Goal: Transaction & Acquisition: Download file/media

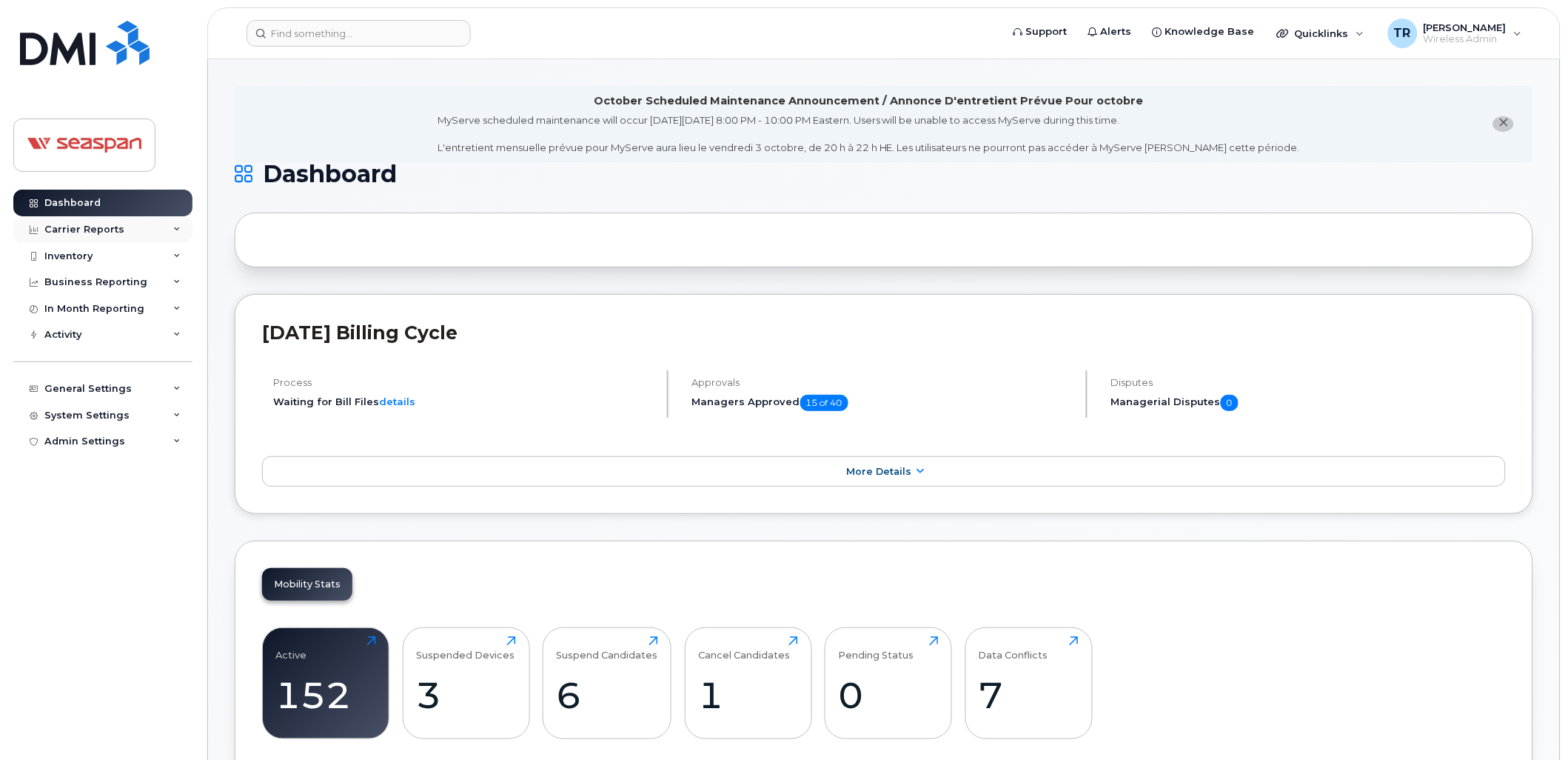
click at [173, 230] on icon at bounding box center [177, 229] width 8 height 8
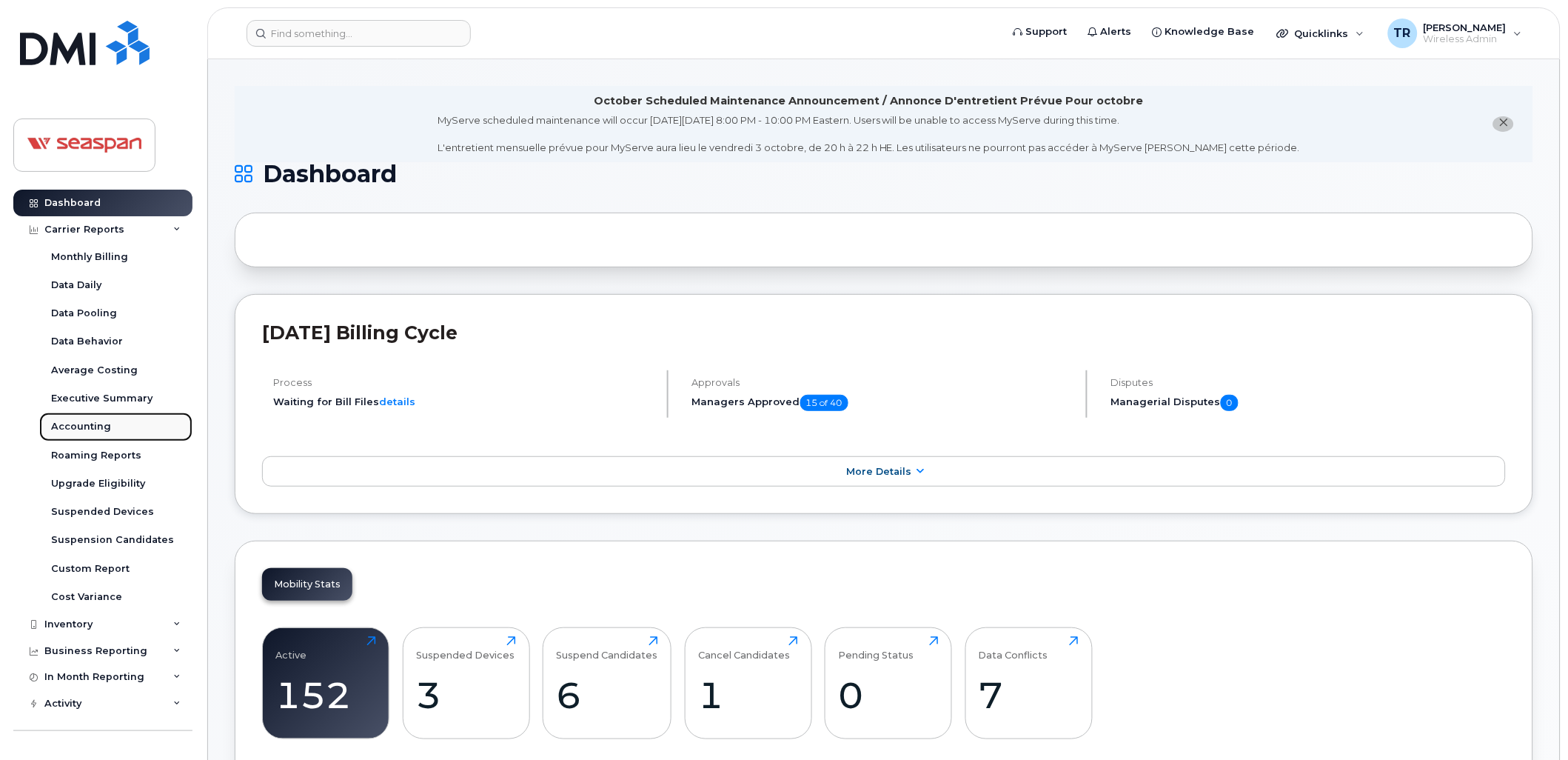
click at [86, 423] on div "Accounting" at bounding box center [81, 427] width 60 height 14
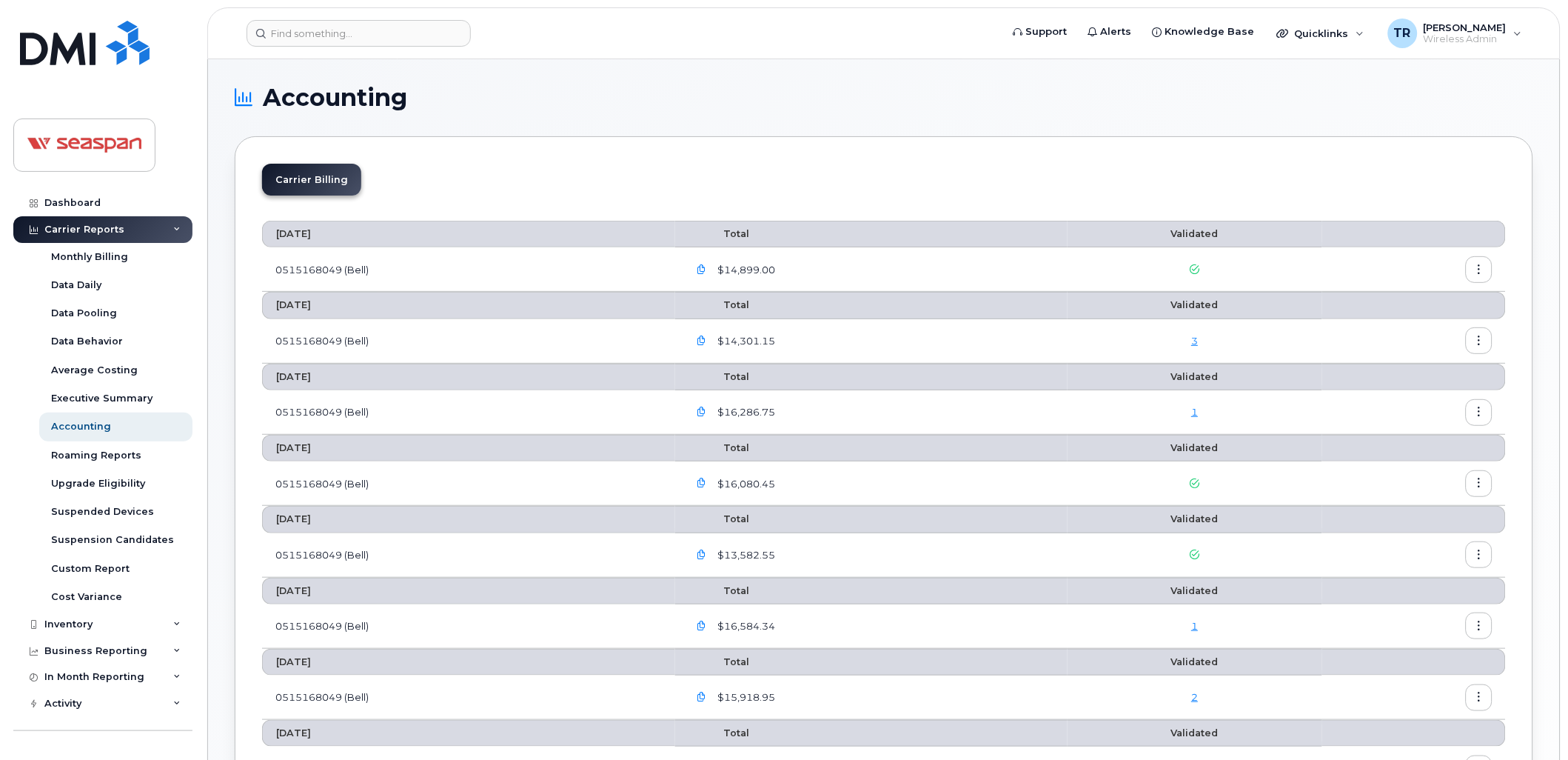
click at [1198, 341] on link "3" at bounding box center [1194, 341] width 7 height 12
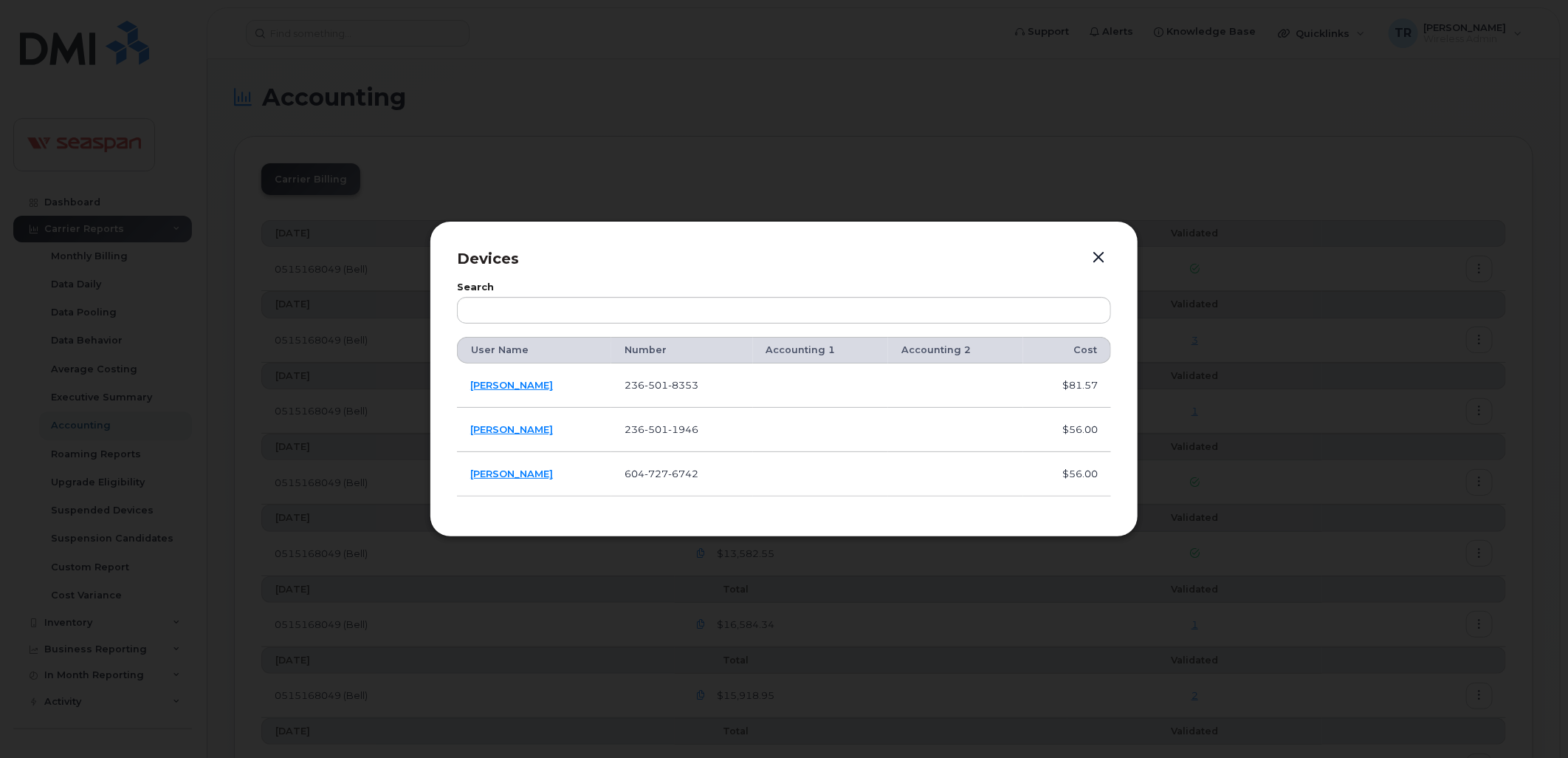
click at [1101, 255] on button "button" at bounding box center [1098, 257] width 23 height 21
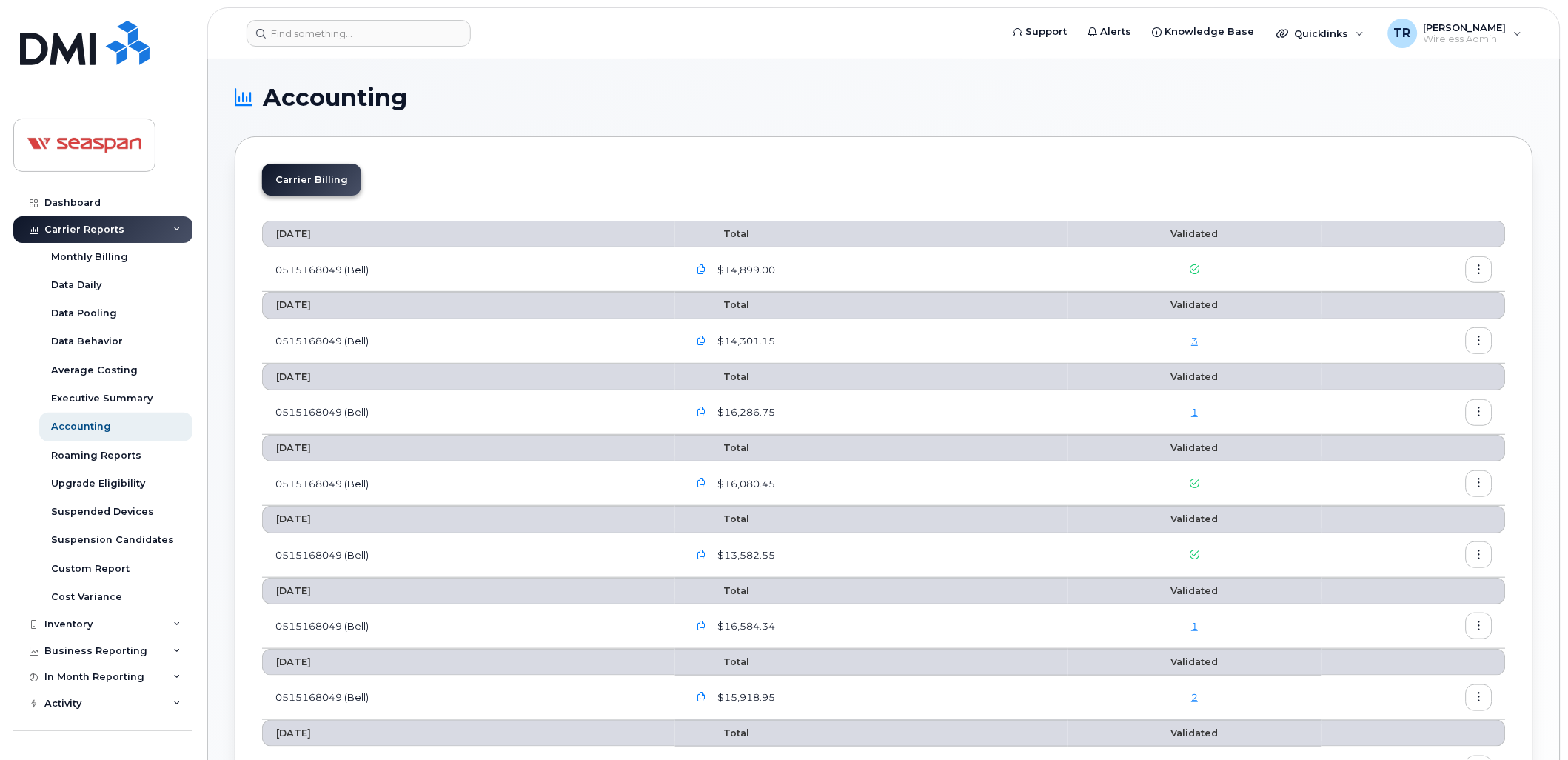
click at [1475, 337] on button "button" at bounding box center [1479, 341] width 27 height 27
click at [1430, 378] on div "Details" at bounding box center [1427, 373] width 132 height 29
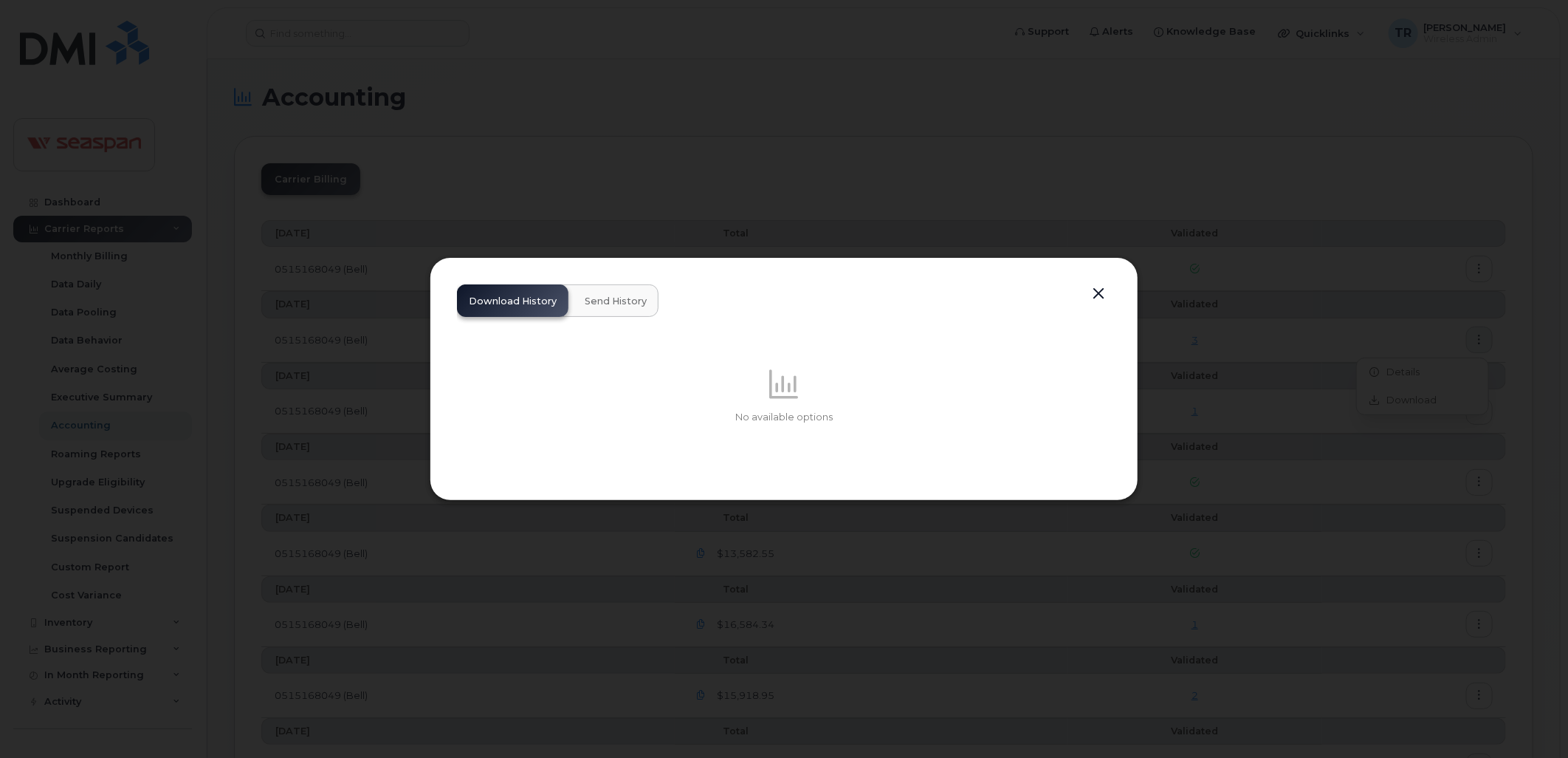
click at [1089, 298] on button "button" at bounding box center [1098, 294] width 23 height 21
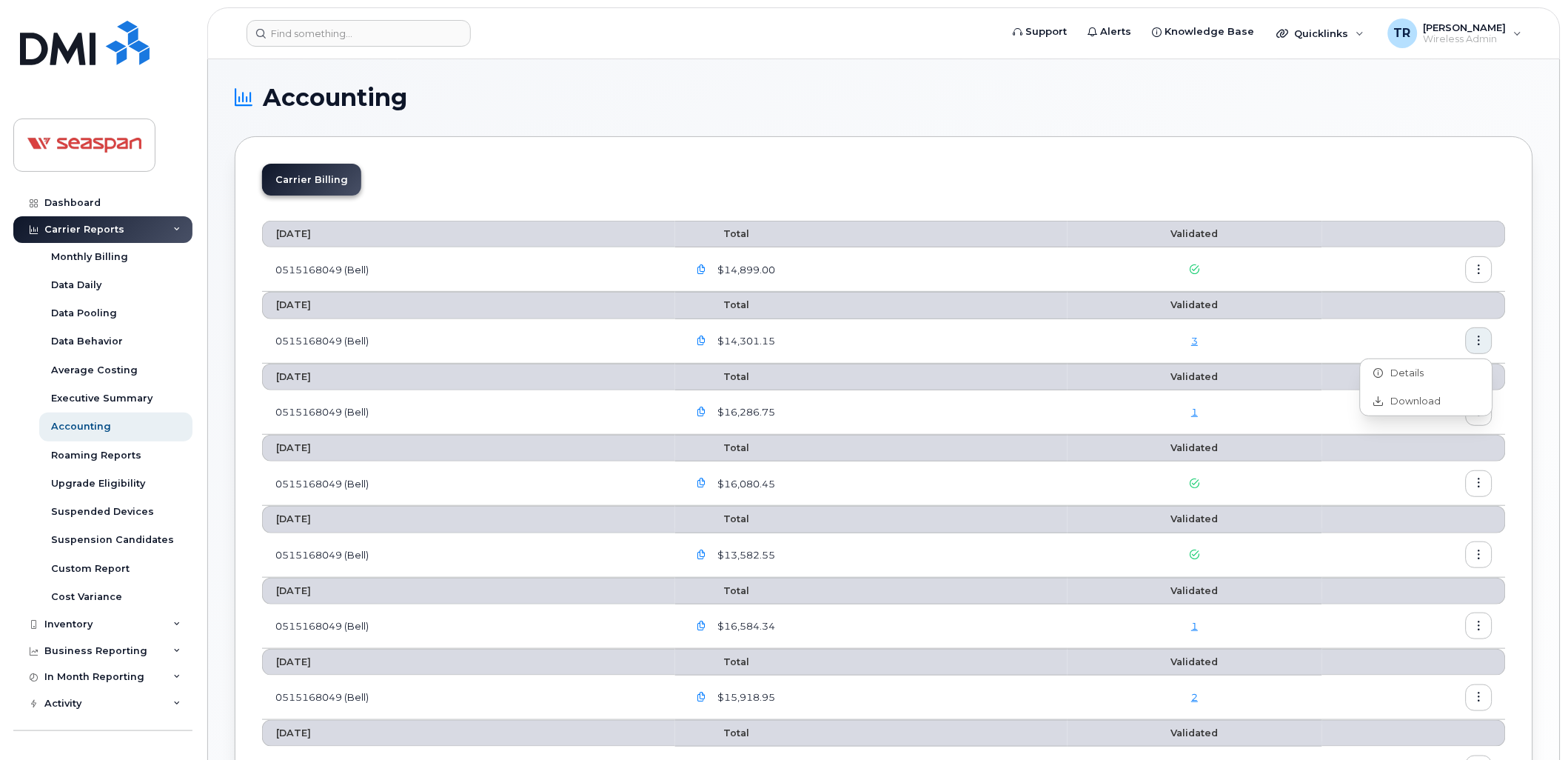
click at [701, 338] on button "button" at bounding box center [702, 341] width 27 height 27
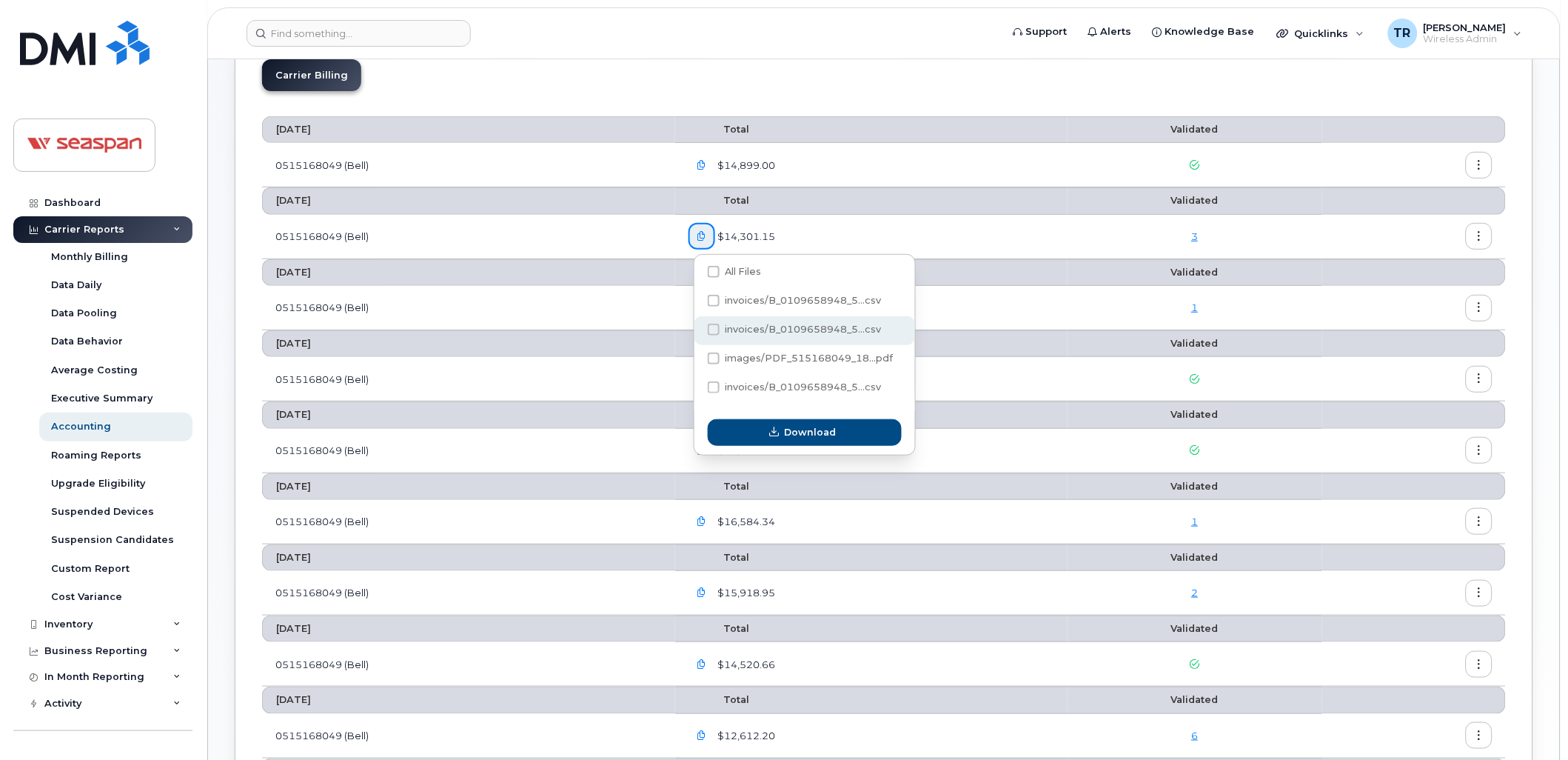
scroll to position [164, 0]
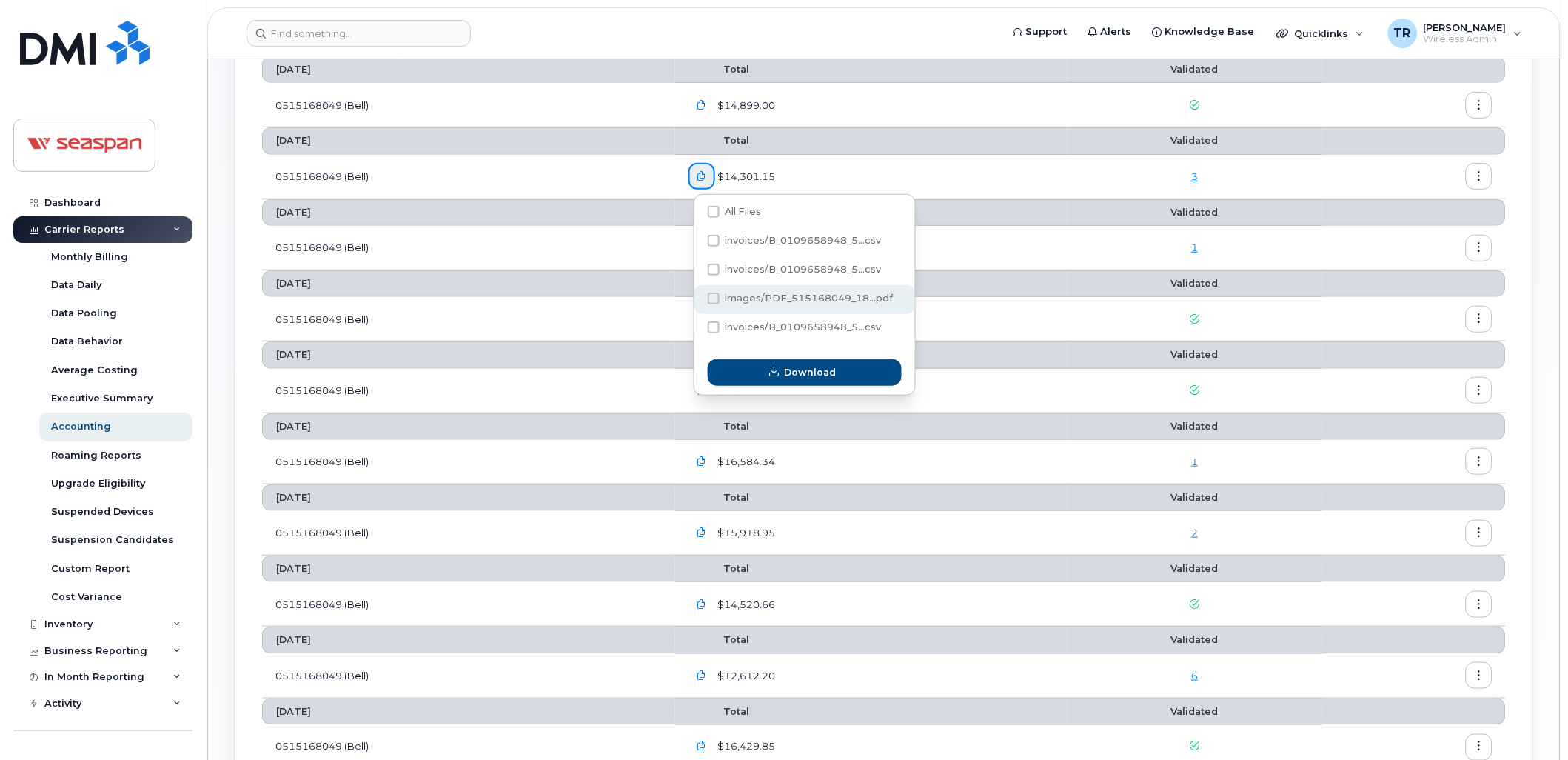
click at [714, 299] on span at bounding box center [714, 298] width 12 height 12
click at [698, 299] on input "images/PDF_515168049_18...pdf" at bounding box center [694, 299] width 8 height 8
checkbox input "true"
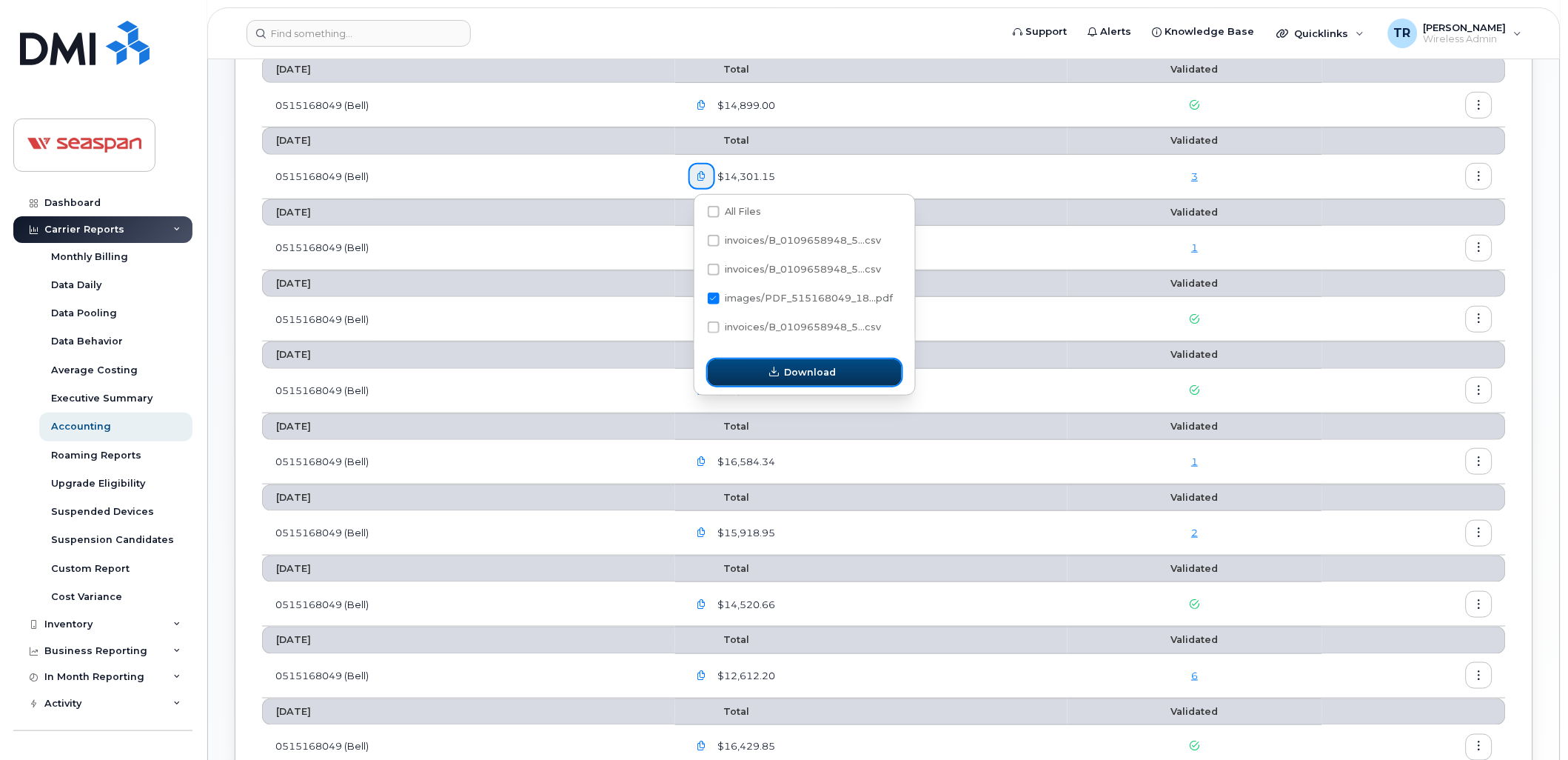
click at [778, 365] on button "Download" at bounding box center [804, 372] width 194 height 27
